Goal: Find specific page/section: Find specific page/section

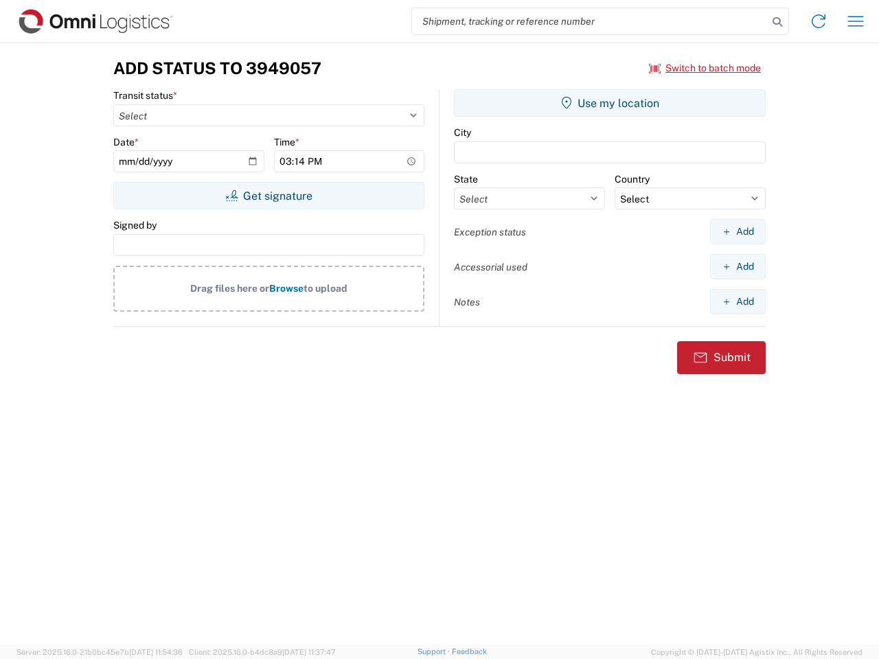
click at [590, 21] on input "search" at bounding box center [590, 21] width 356 height 26
click at [778, 22] on icon at bounding box center [777, 21] width 19 height 19
click at [819, 21] on icon at bounding box center [819, 21] width 22 height 22
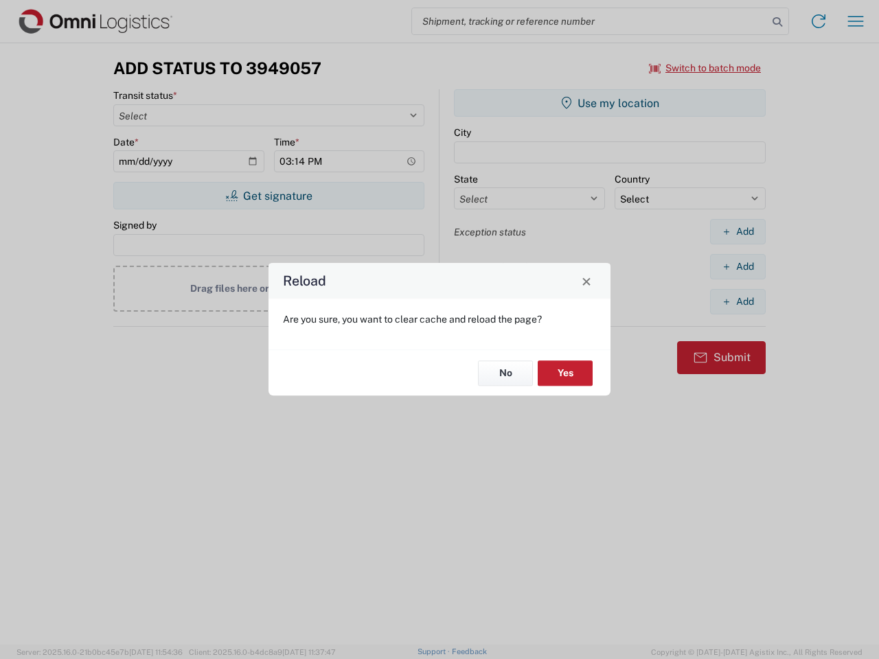
click at [705, 68] on div "Reload Are you sure, you want to clear cache and reload the page? No Yes" at bounding box center [439, 329] width 879 height 659
click at [269, 196] on div "Reload Are you sure, you want to clear cache and reload the page? No Yes" at bounding box center [439, 329] width 879 height 659
click at [610, 103] on div "Reload Are you sure, you want to clear cache and reload the page? No Yes" at bounding box center [439, 329] width 879 height 659
click at [738, 231] on div "Reload Are you sure, you want to clear cache and reload the page? No Yes" at bounding box center [439, 329] width 879 height 659
click at [738, 267] on div "Reload Are you sure, you want to clear cache and reload the page? No Yes" at bounding box center [439, 329] width 879 height 659
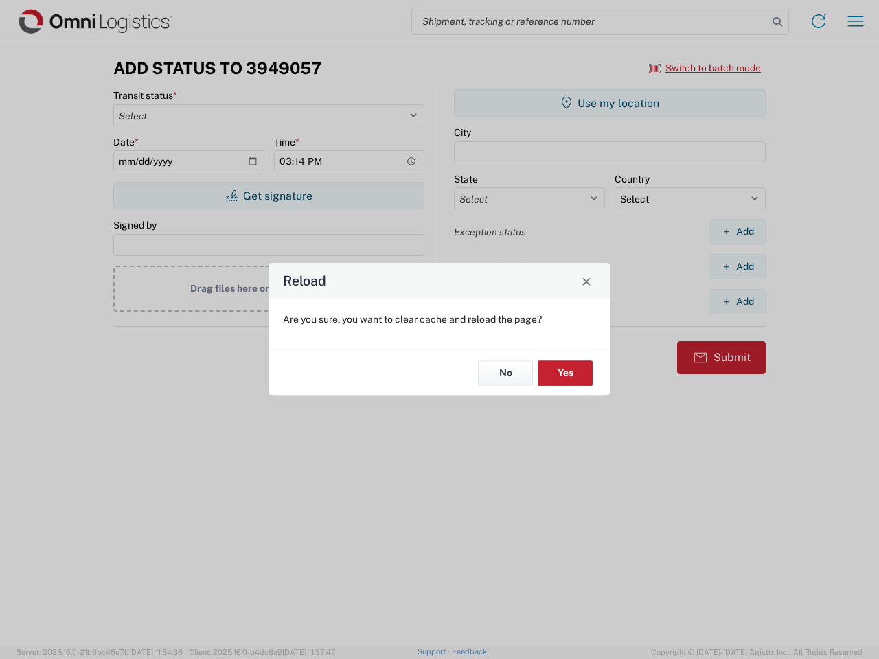
click at [738, 302] on div "Reload Are you sure, you want to clear cache and reload the page? No Yes" at bounding box center [439, 329] width 879 height 659
